Goal: Task Accomplishment & Management: Manage account settings

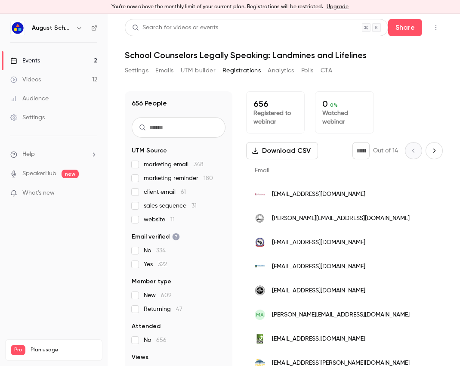
click at [81, 29] on icon "button" at bounding box center [79, 28] width 7 height 7
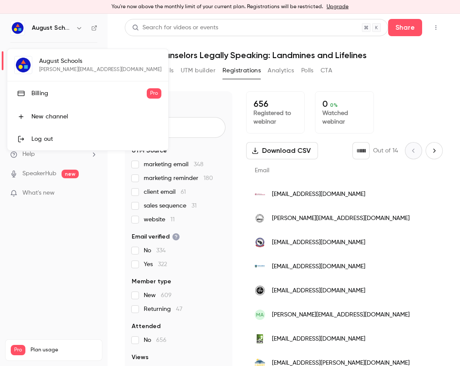
click at [81, 29] on div at bounding box center [230, 183] width 460 height 366
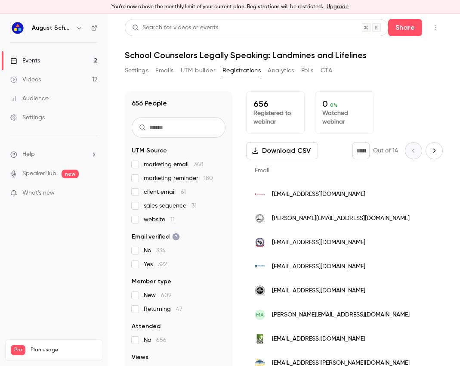
click at [433, 28] on icon "button" at bounding box center [436, 28] width 7 height 6
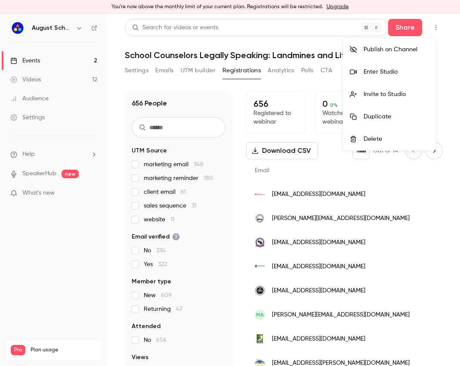
click at [430, 28] on div at bounding box center [230, 183] width 460 height 366
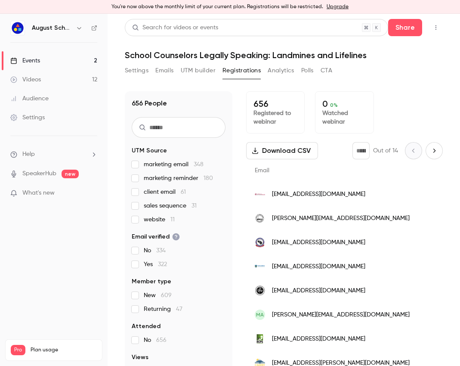
click at [44, 119] on div "Settings" at bounding box center [27, 117] width 34 height 9
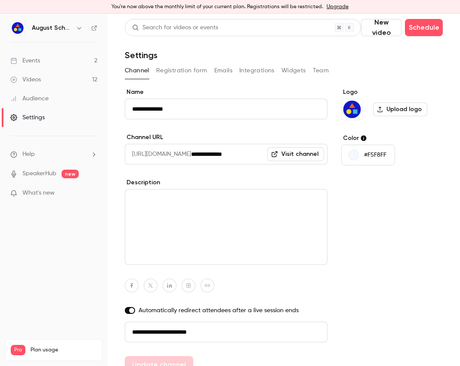
click at [32, 62] on div "Events" at bounding box center [25, 60] width 30 height 9
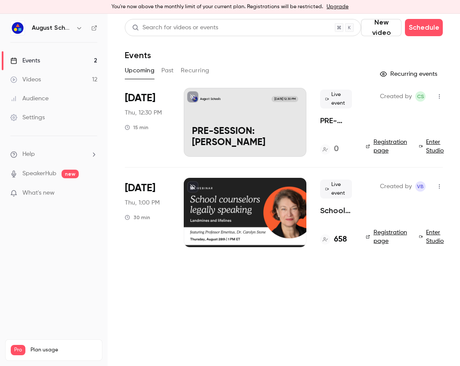
click at [435, 186] on button "button" at bounding box center [440, 187] width 14 height 14
click at [435, 186] on div at bounding box center [230, 183] width 460 height 366
click at [245, 228] on div at bounding box center [245, 212] width 123 height 69
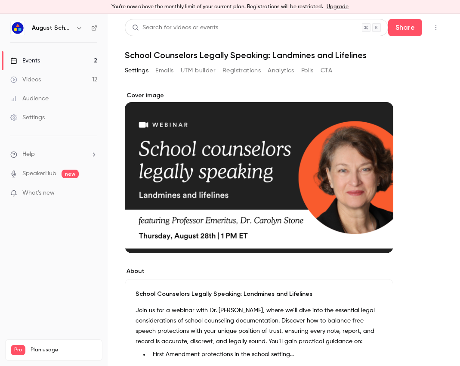
scroll to position [369, 0]
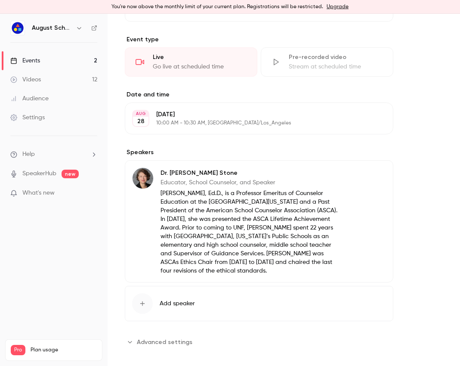
click at [168, 338] on span "Advanced settings" at bounding box center [165, 342] width 56 height 9
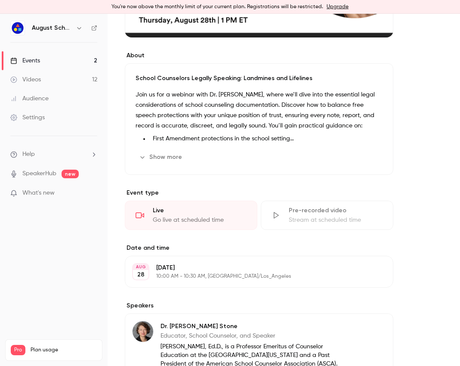
scroll to position [215, 0]
click at [383, 271] on button "Edit" at bounding box center [370, 272] width 31 height 14
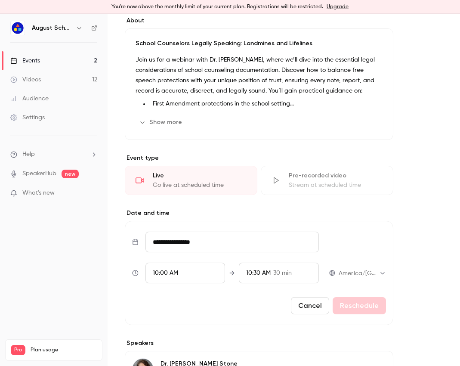
scroll to position [267, 0]
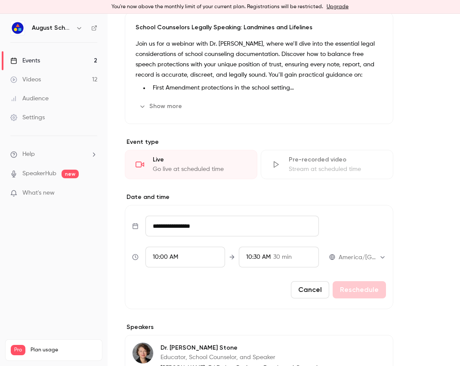
click at [319, 286] on button "Cancel" at bounding box center [310, 289] width 38 height 17
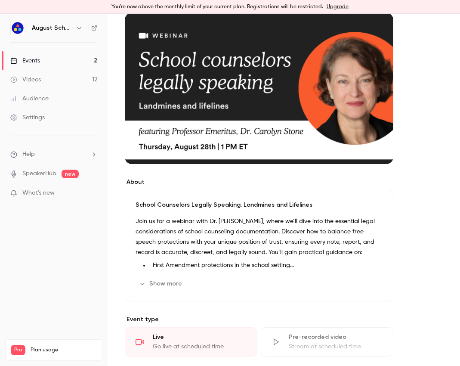
scroll to position [0, 0]
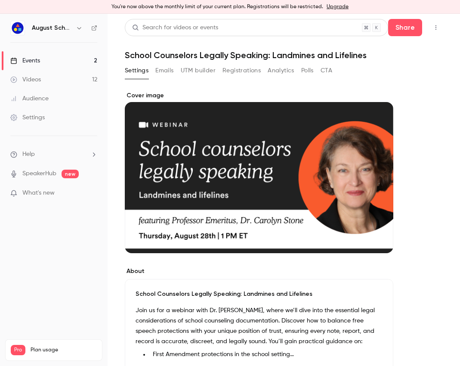
click at [433, 28] on icon "button" at bounding box center [436, 28] width 7 height 6
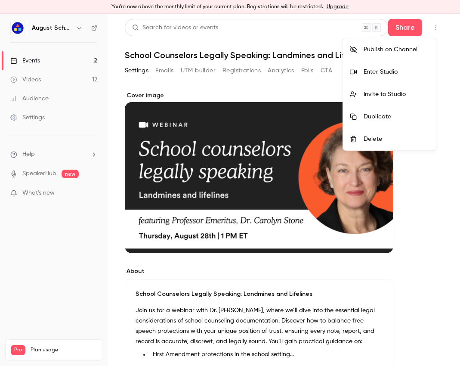
click at [427, 28] on div at bounding box center [230, 183] width 460 height 366
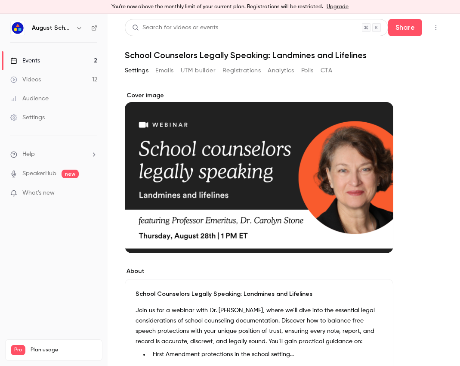
click at [164, 72] on button "Emails" at bounding box center [164, 71] width 18 height 14
